Goal: Use online tool/utility: Utilize a website feature to perform a specific function

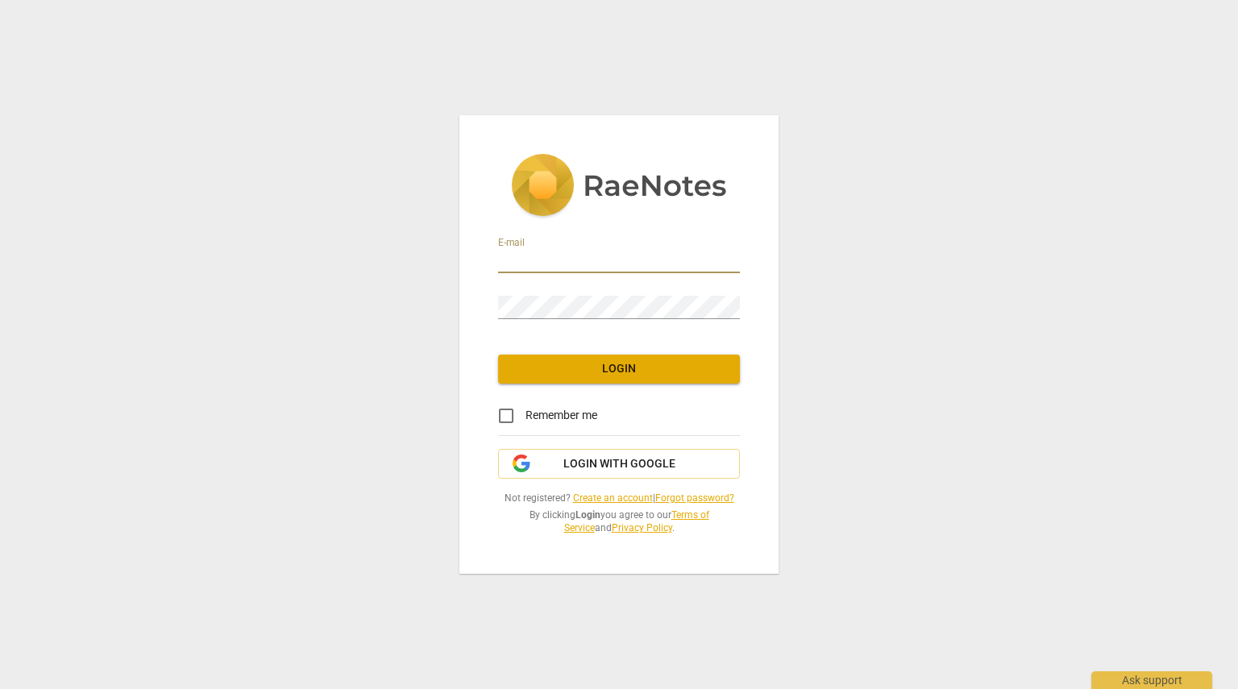
click at [548, 254] on input "email" at bounding box center [619, 261] width 242 height 23
type input "[EMAIL_ADDRESS][DOMAIN_NAME]"
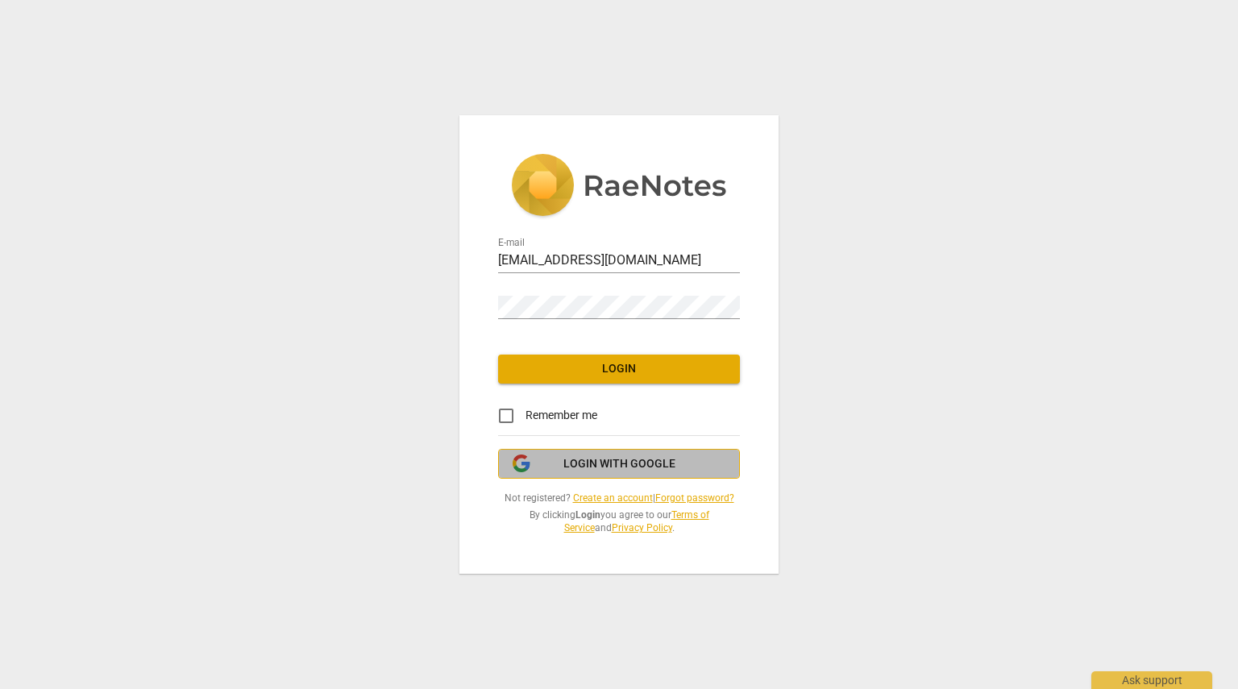
click at [610, 467] on span "Login with Google" at bounding box center [619, 464] width 112 height 16
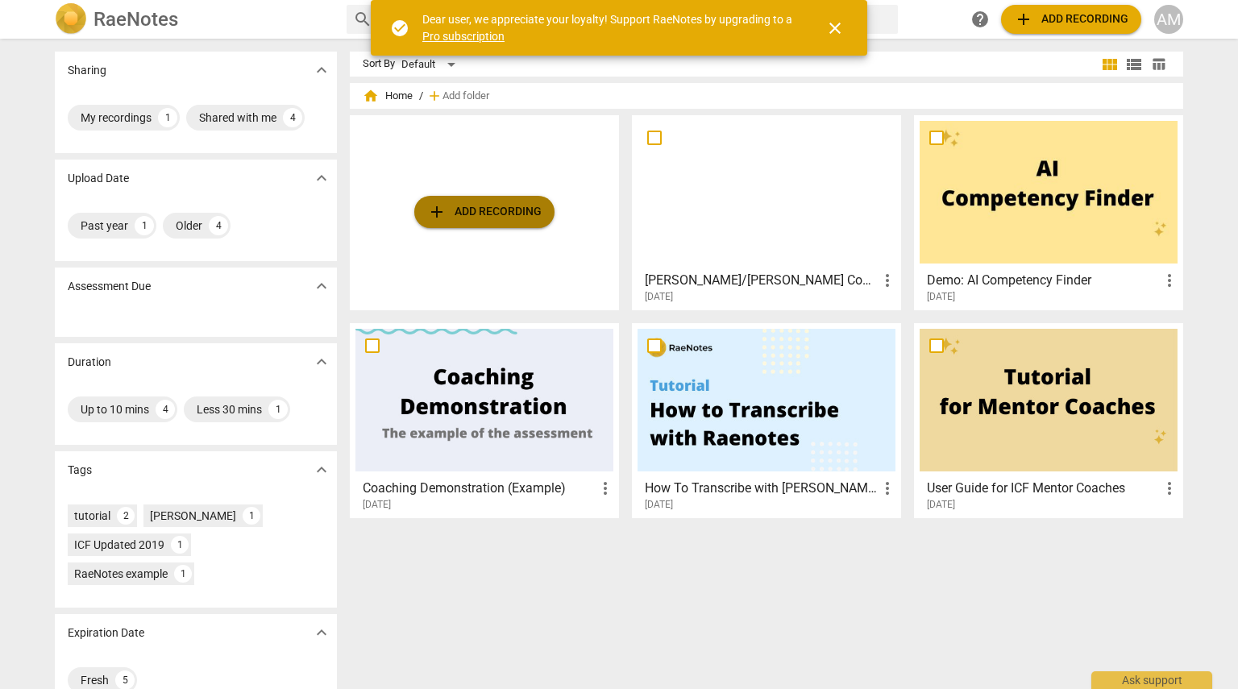
click at [503, 209] on span "add Add recording" at bounding box center [484, 211] width 114 height 19
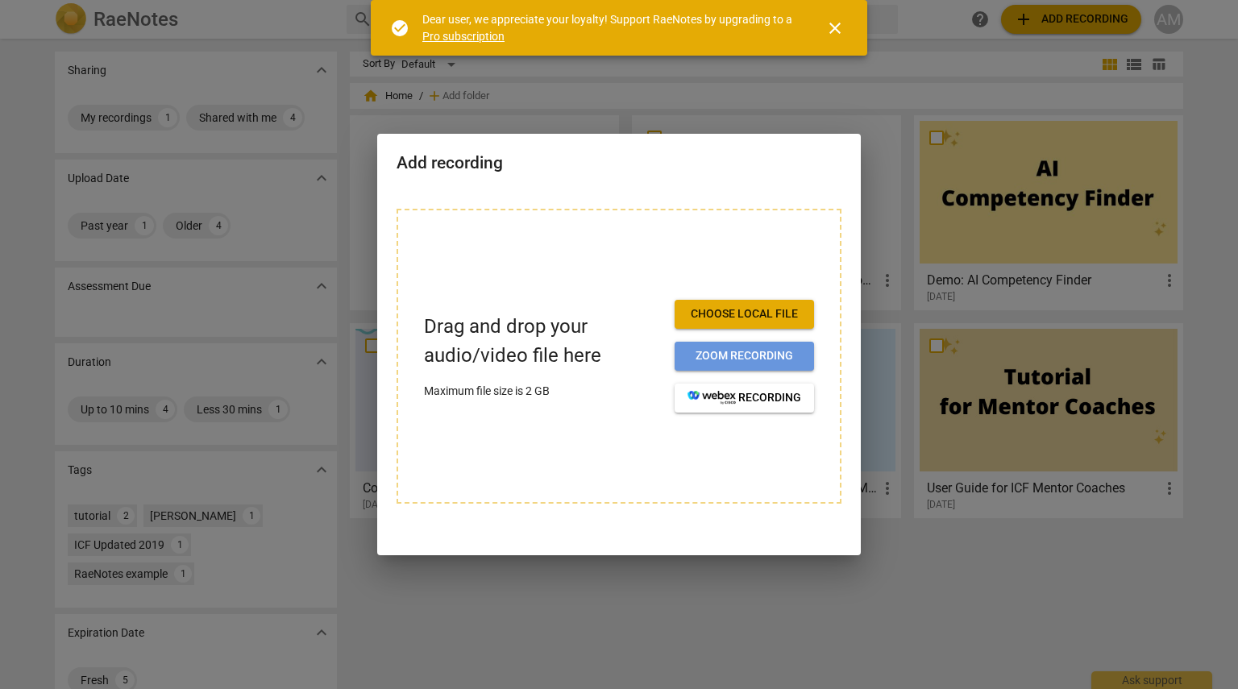
click at [744, 355] on span "Zoom recording" at bounding box center [744, 356] width 114 height 16
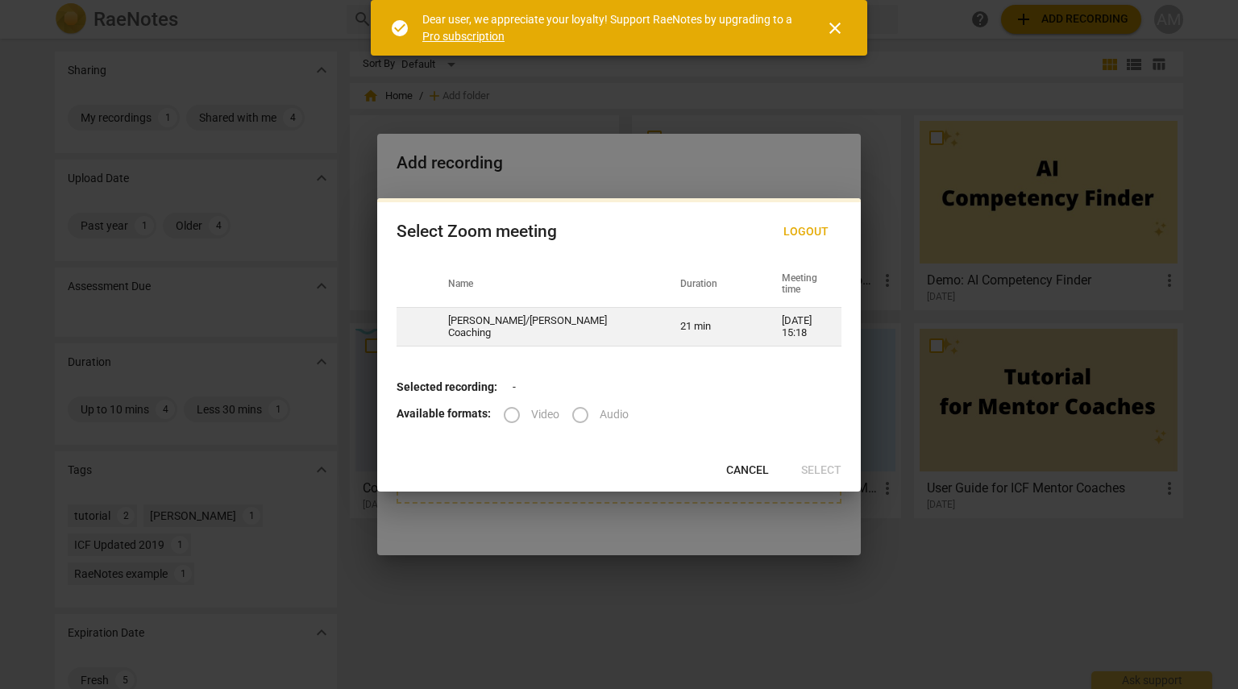
click at [530, 328] on td "[PERSON_NAME]/[PERSON_NAME] Coaching" at bounding box center [545, 327] width 232 height 39
radio input "true"
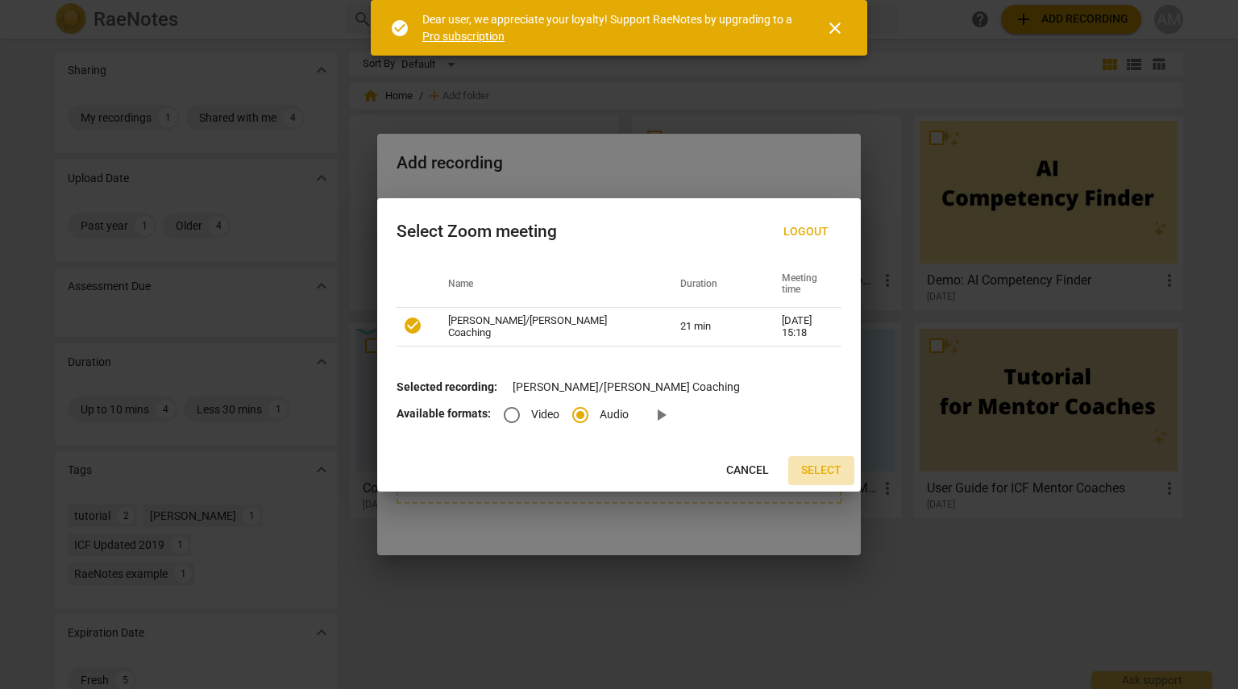
click at [811, 470] on span "Select" at bounding box center [821, 471] width 40 height 16
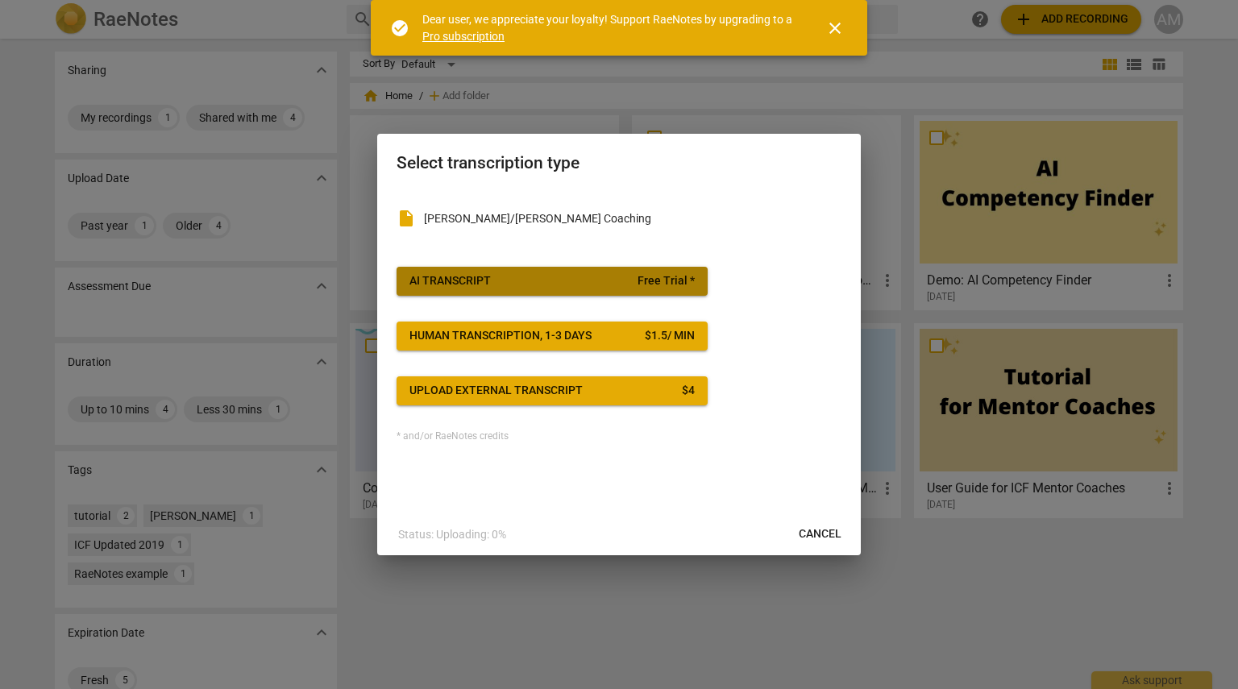
click at [582, 274] on span "AI Transcript Free Trial *" at bounding box center [551, 281] width 285 height 16
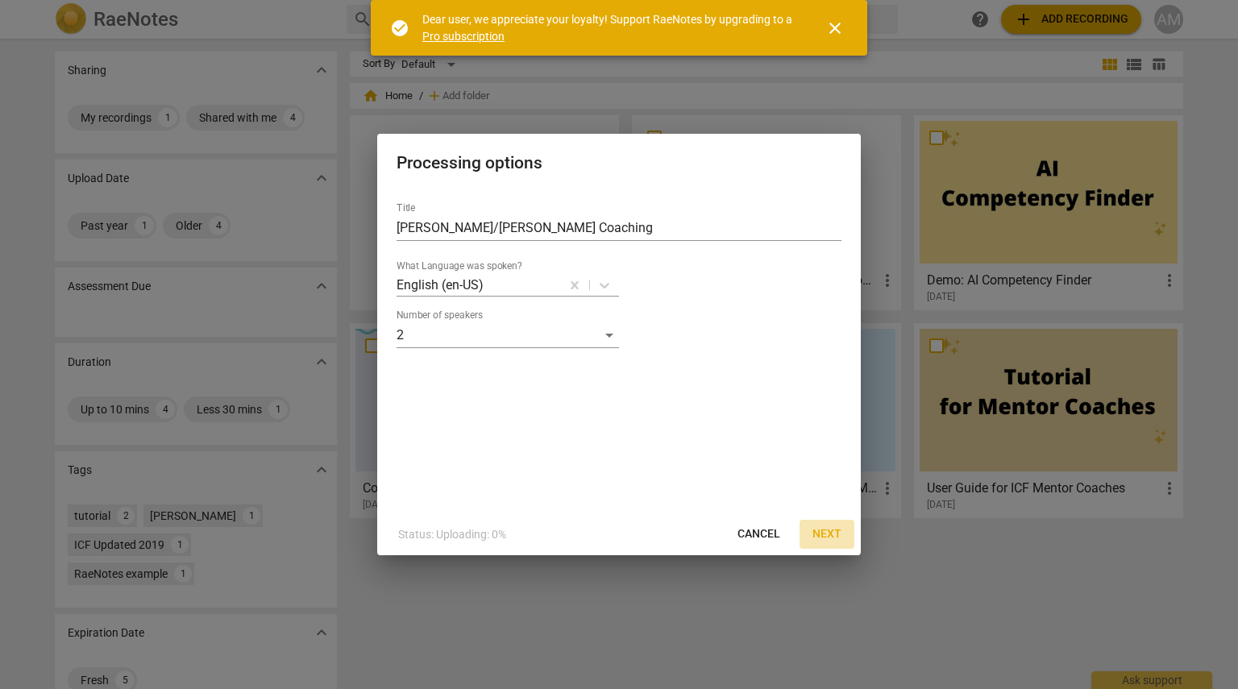
click at [825, 528] on span "Next" at bounding box center [826, 534] width 29 height 16
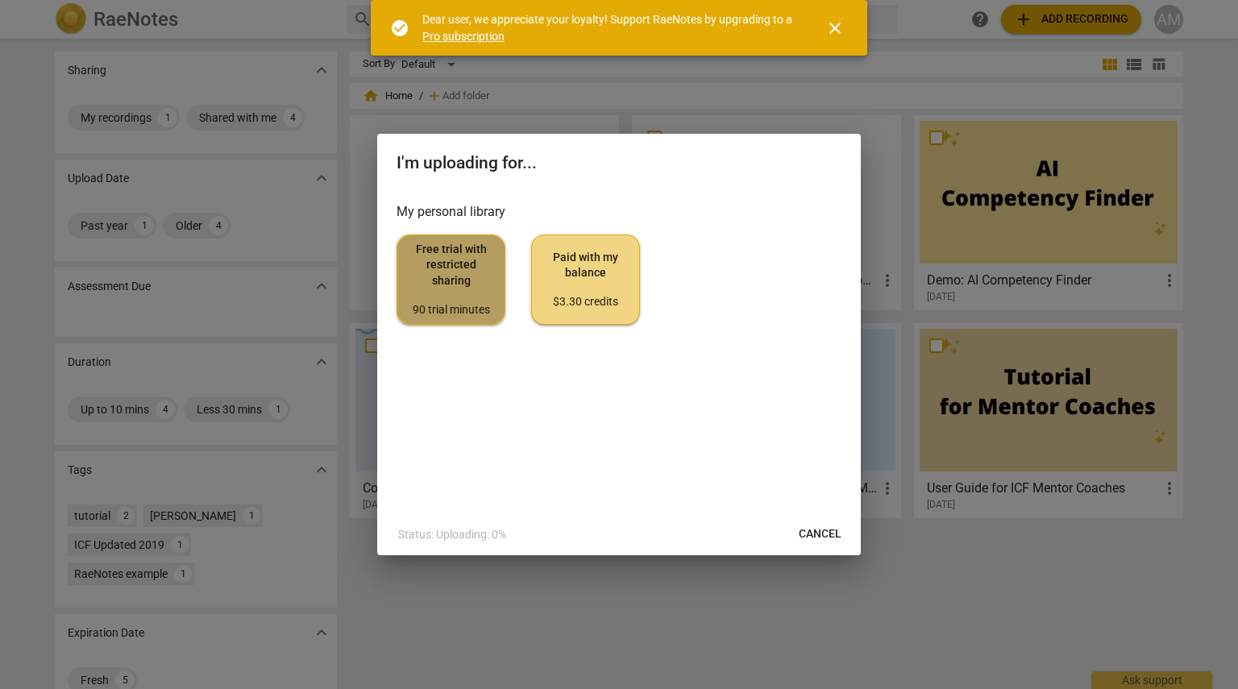
click at [476, 300] on span "Free trial with restricted sharing 90 trial minutes" at bounding box center [450, 280] width 81 height 76
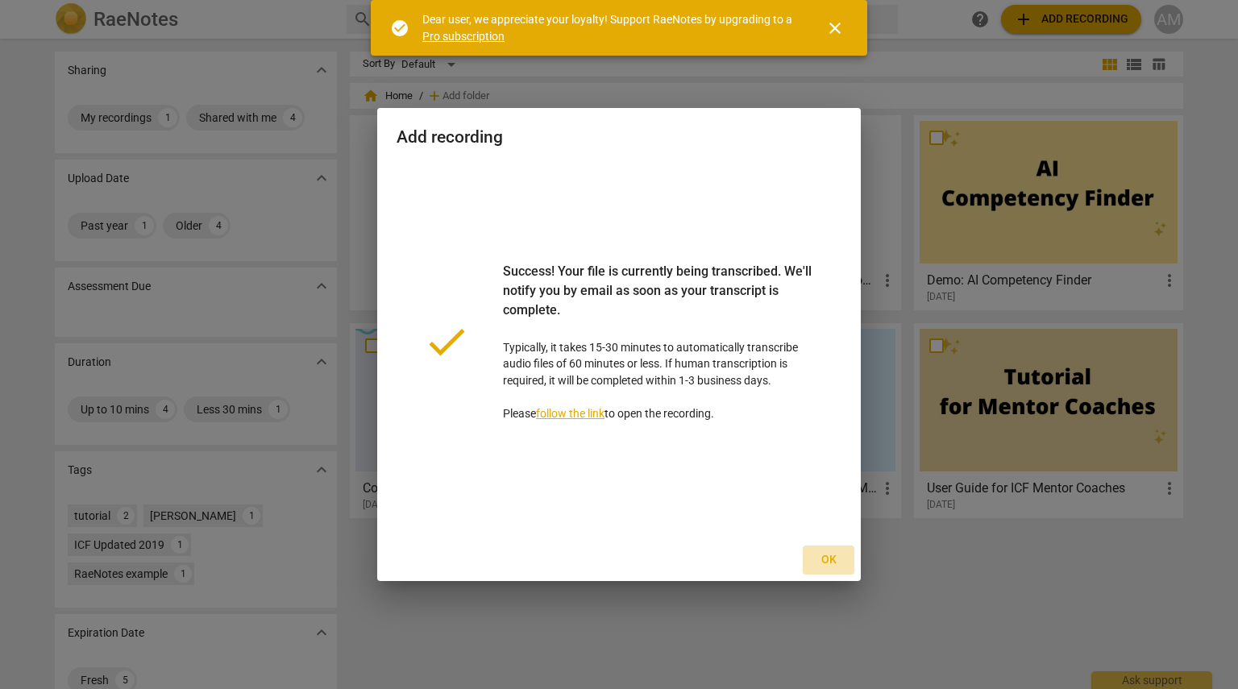
click at [823, 554] on span "Ok" at bounding box center [828, 560] width 26 height 16
